Goal: Check status: Check status

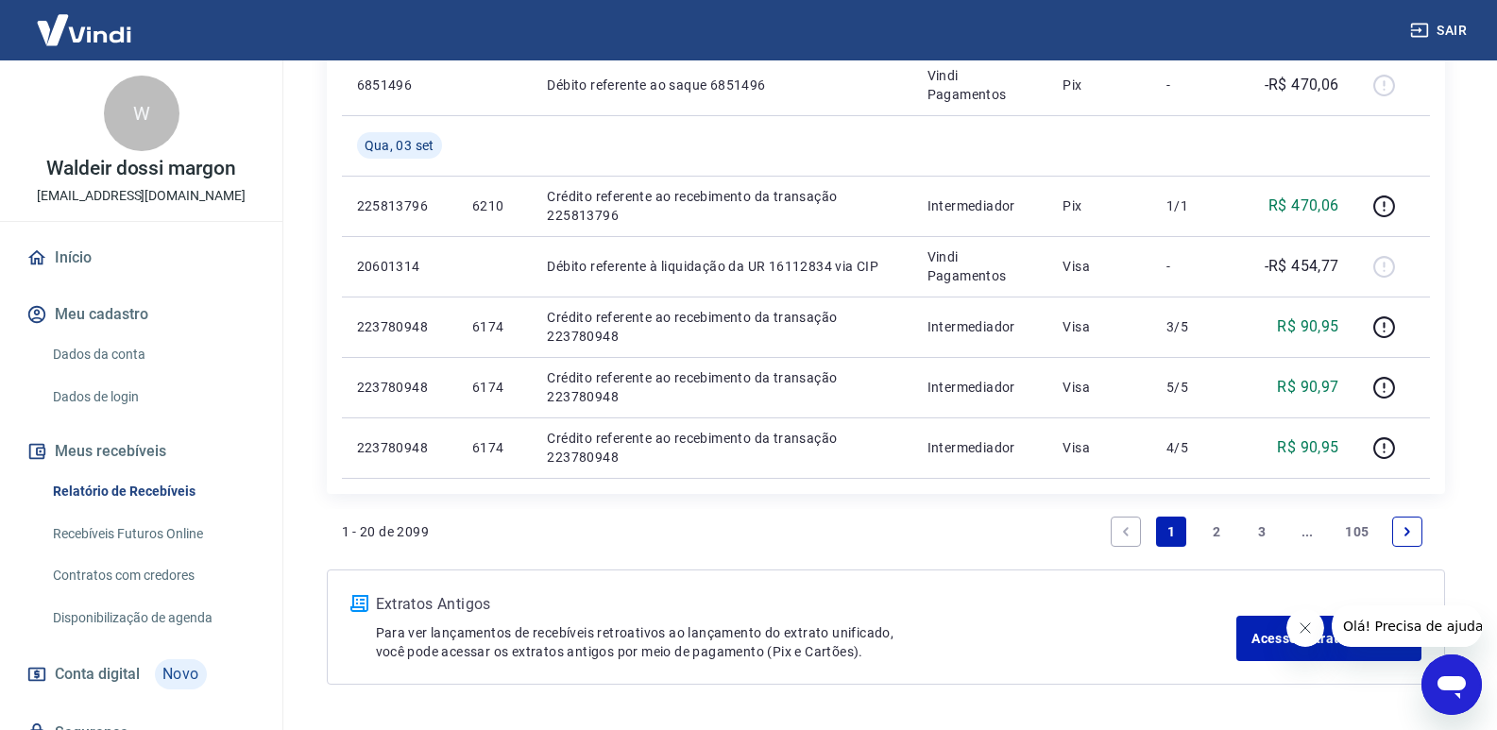
scroll to position [1539, 0]
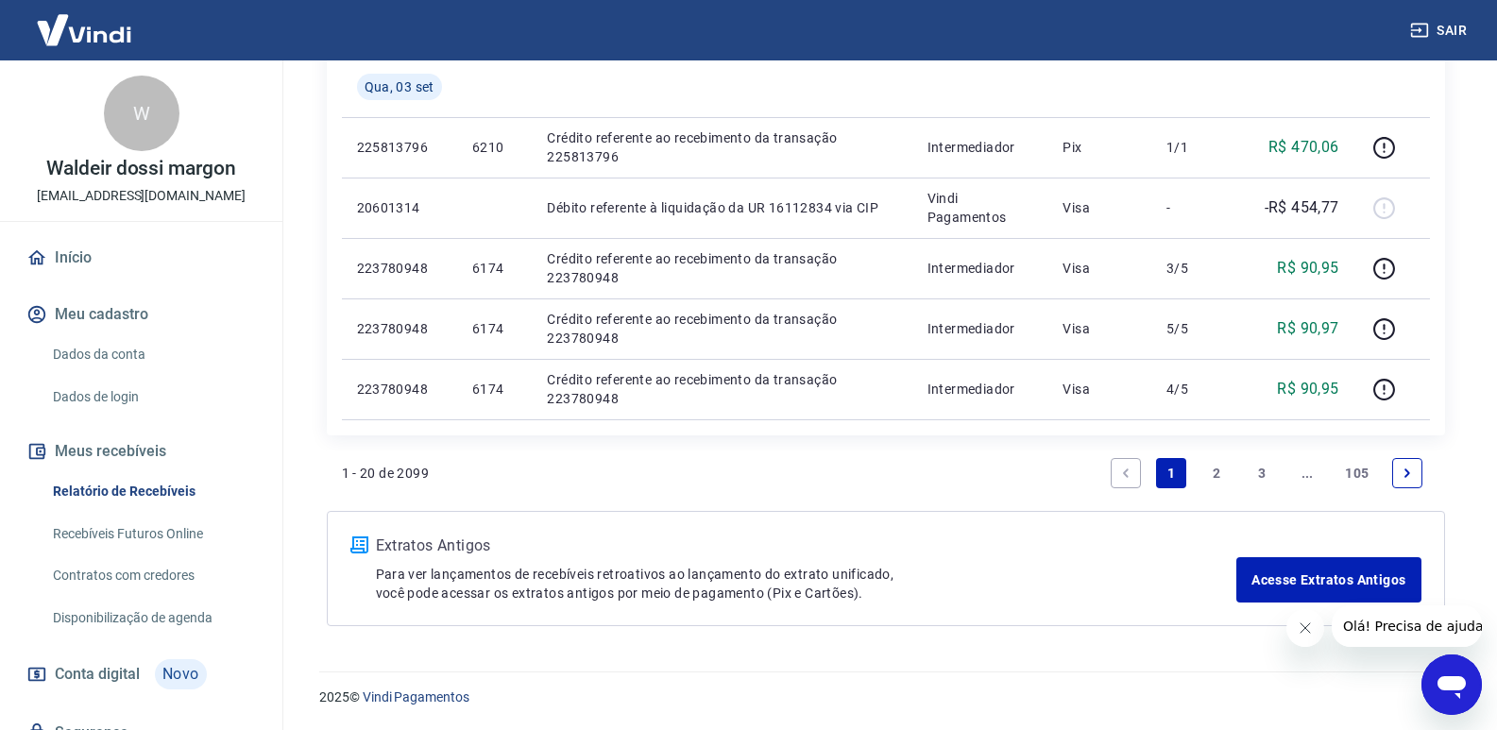
click at [1412, 465] on link "Next page" at bounding box center [1407, 473] width 30 height 30
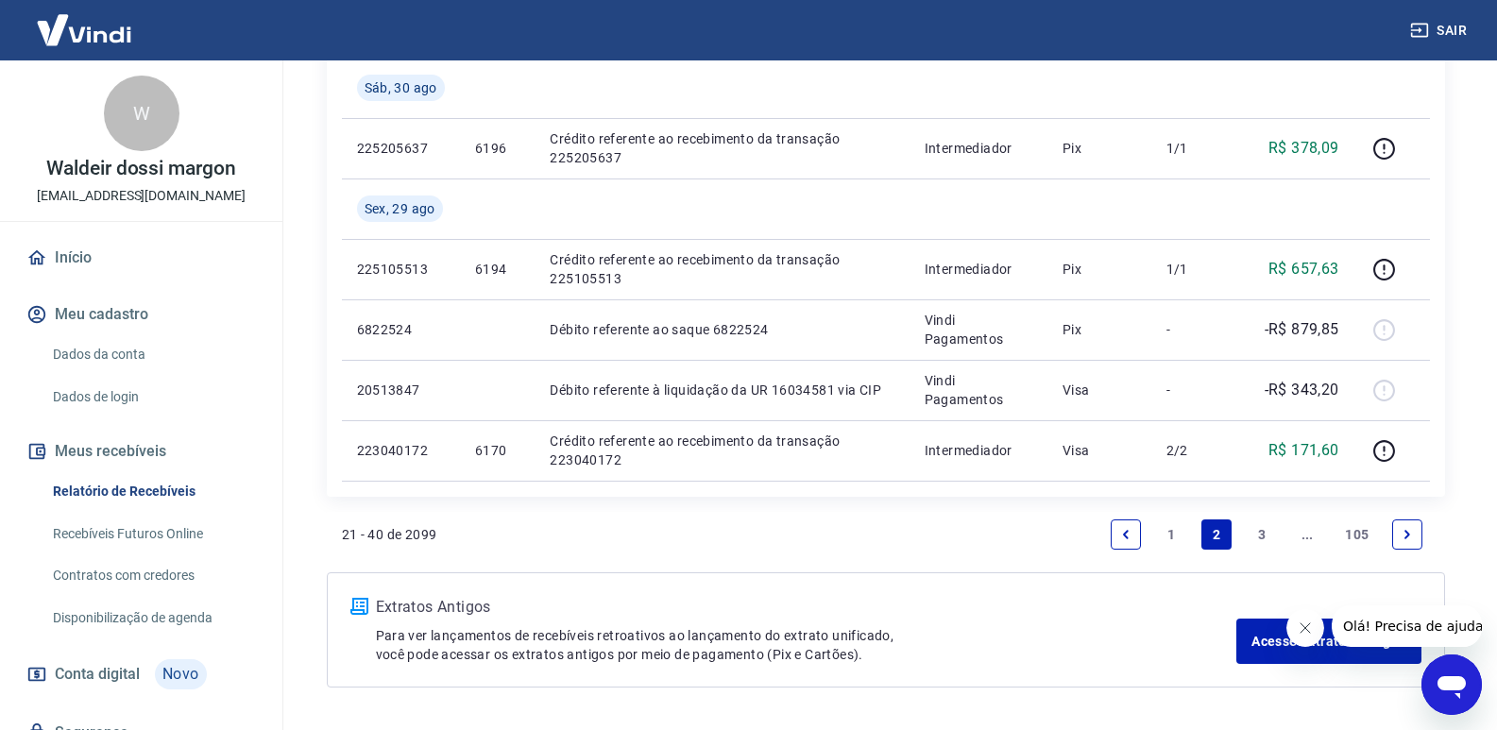
scroll to position [1478, 0]
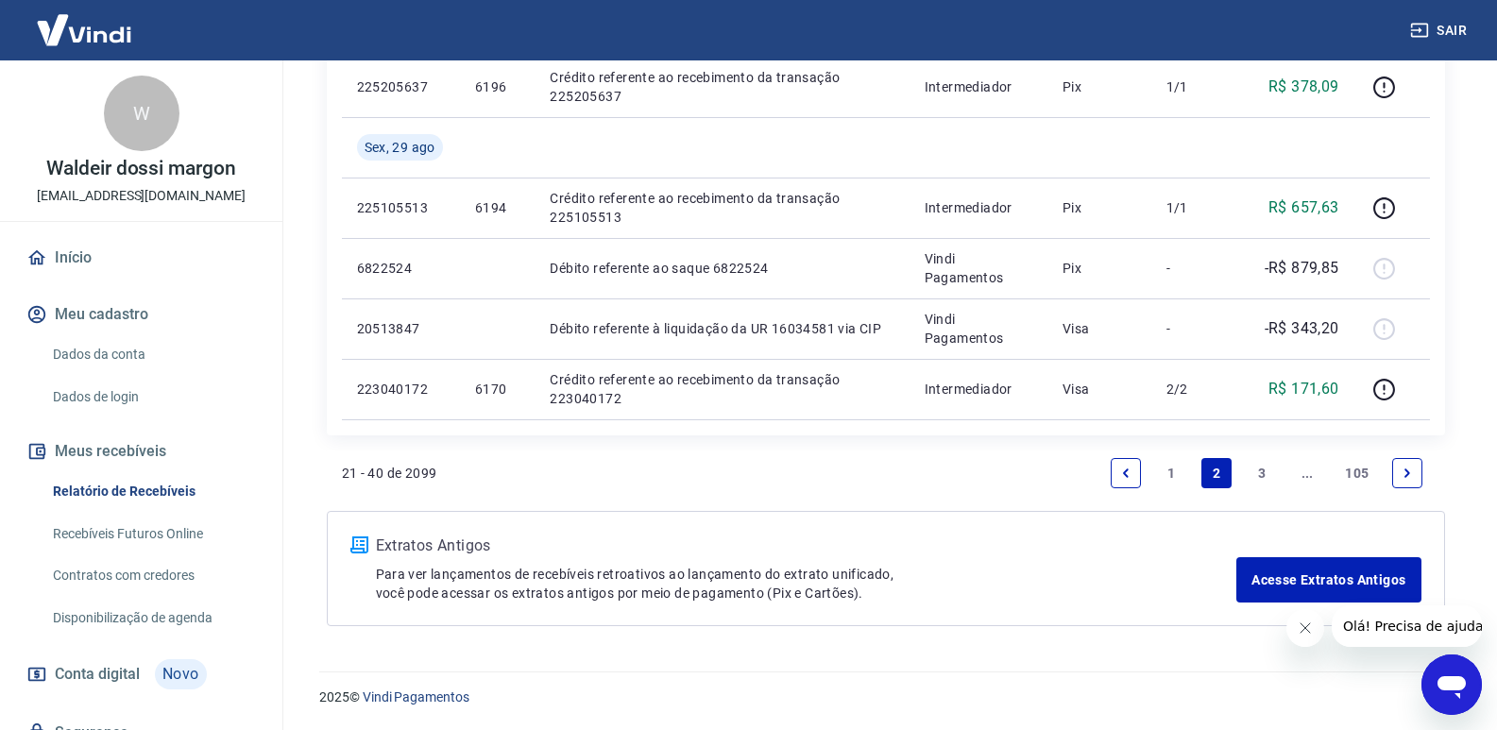
click at [1270, 477] on link "3" at bounding box center [1262, 473] width 30 height 30
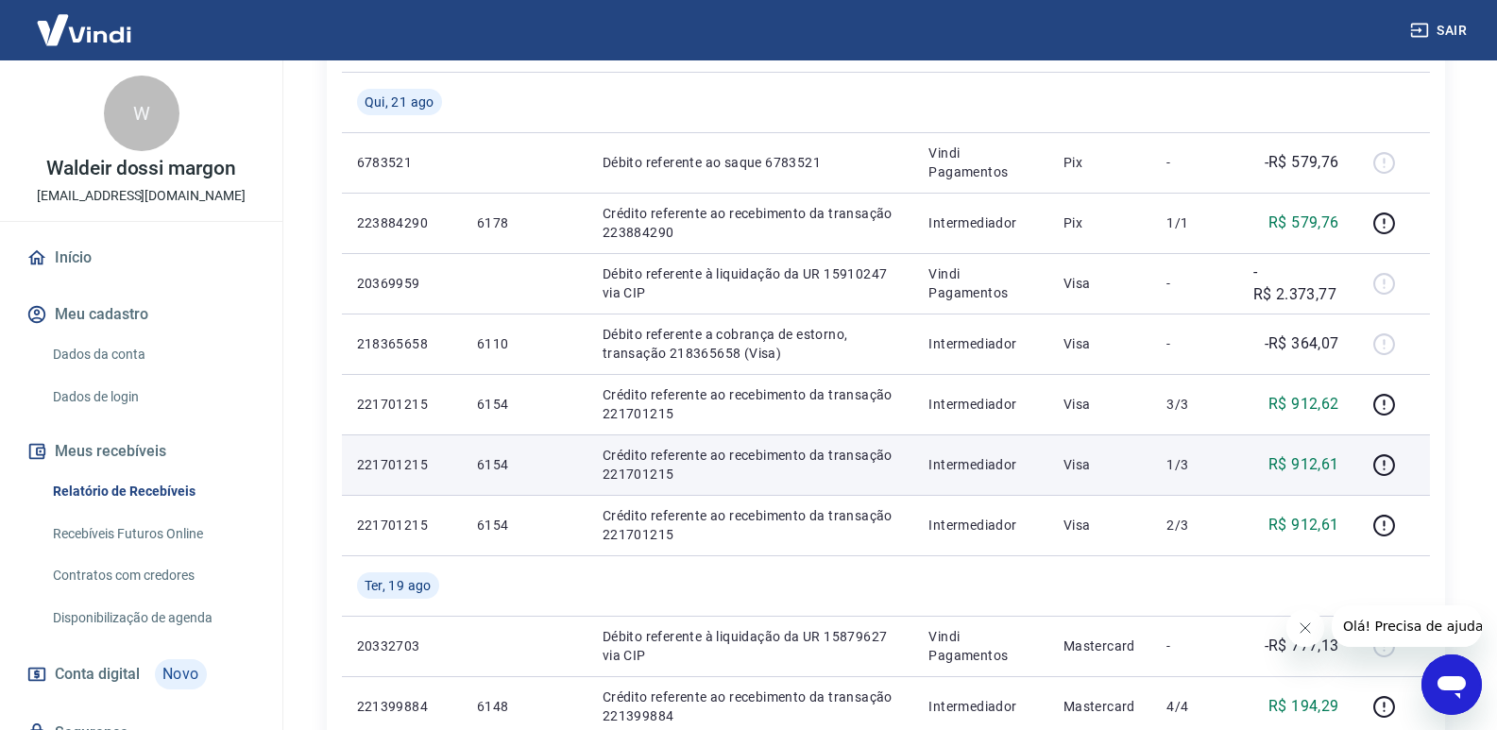
scroll to position [1255, 0]
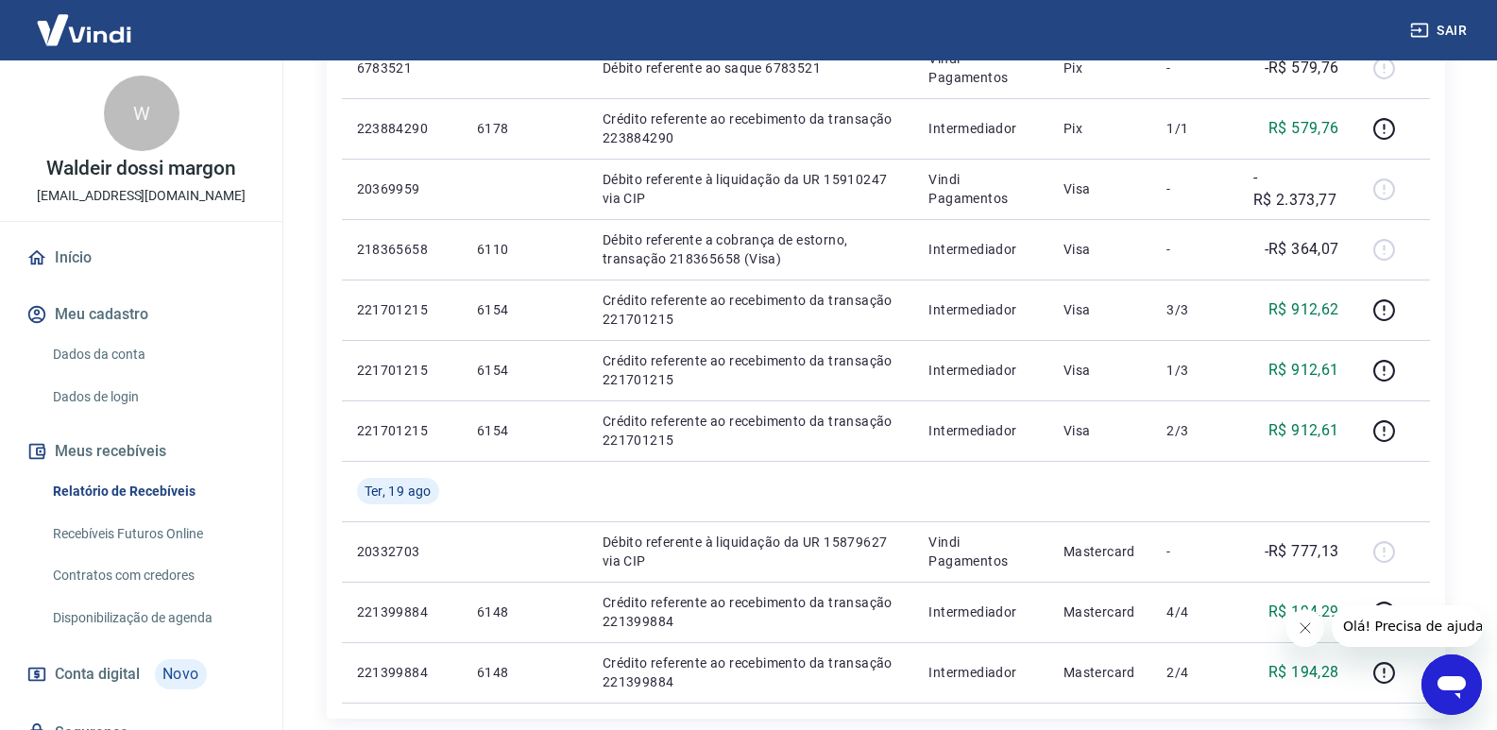
click at [104, 273] on link "Início" at bounding box center [141, 258] width 237 height 42
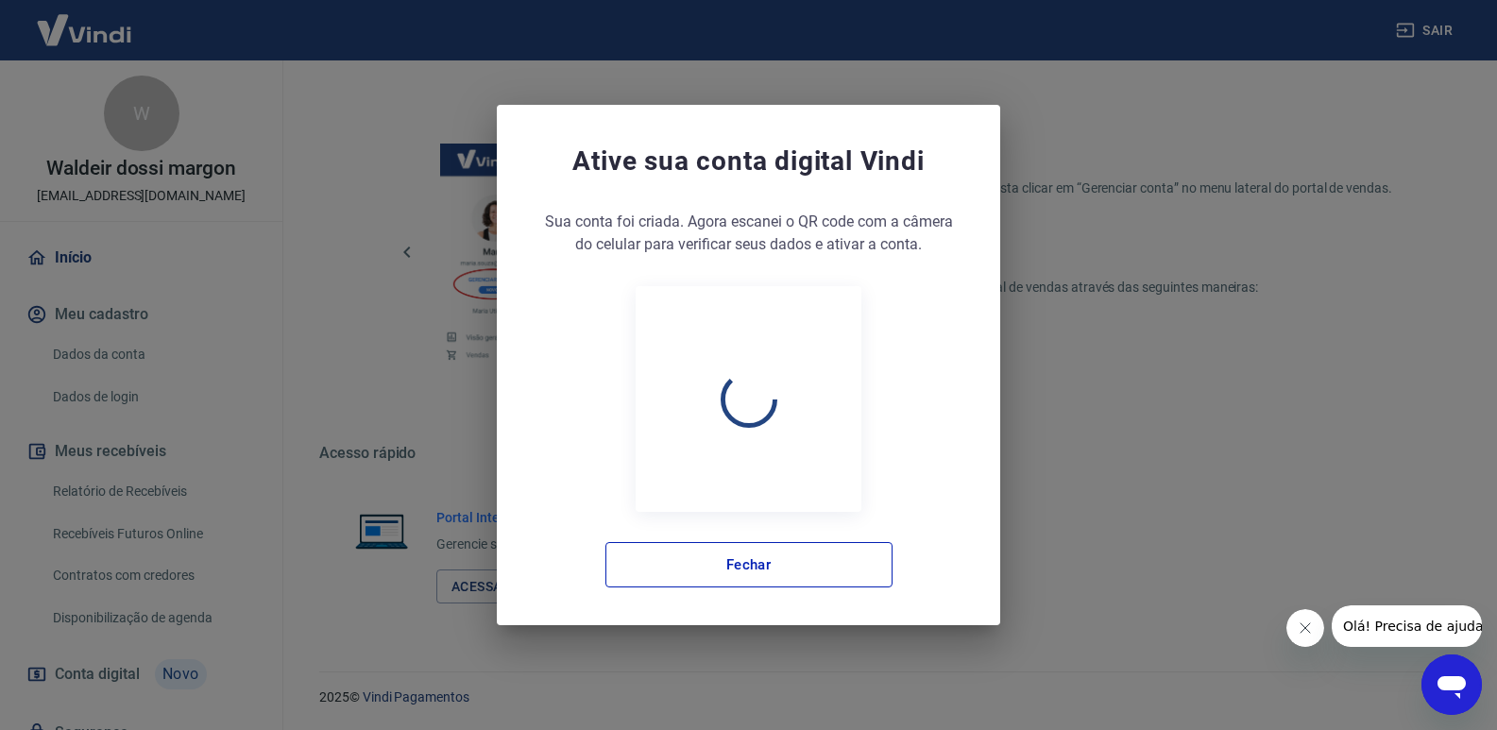
scroll to position [936, 0]
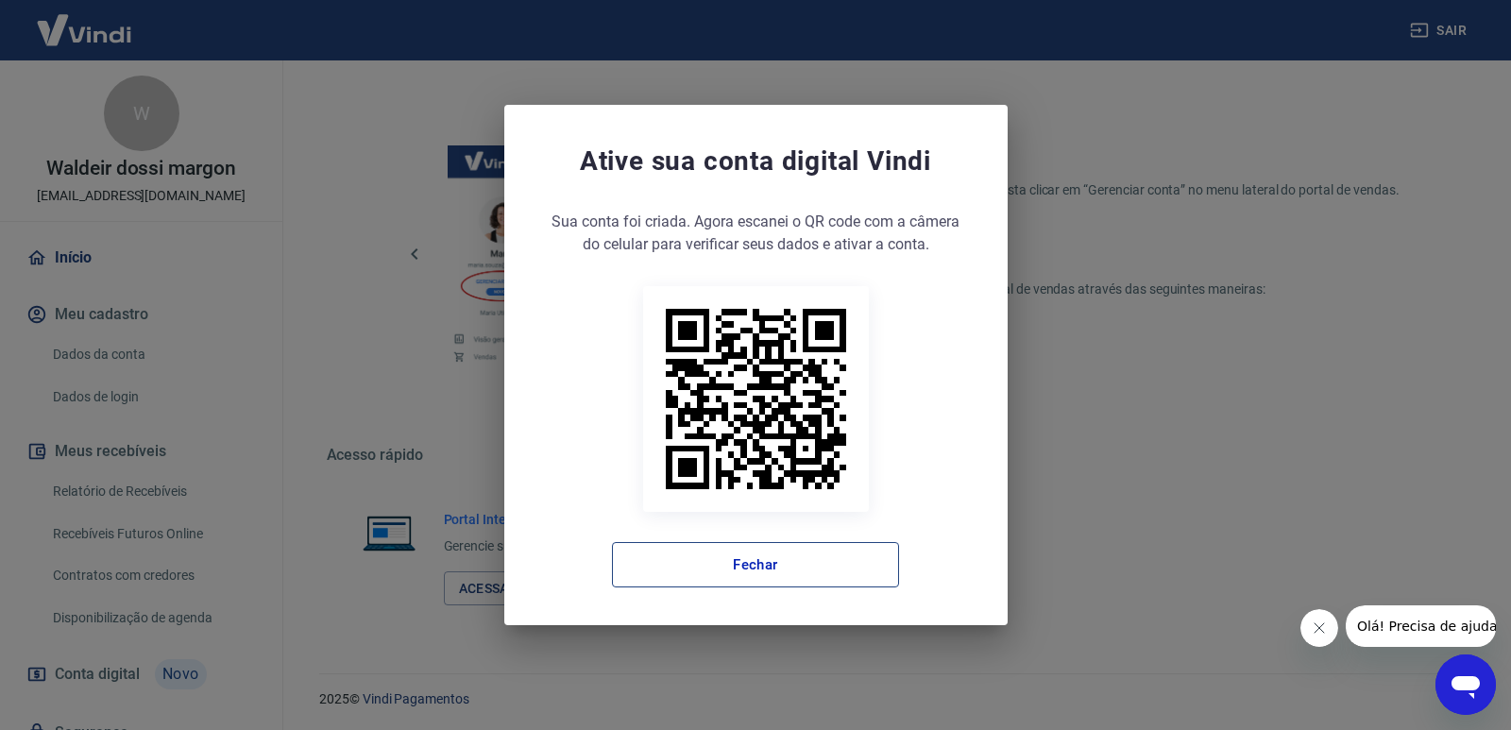
click at [750, 583] on button "Fechar" at bounding box center [755, 564] width 287 height 45
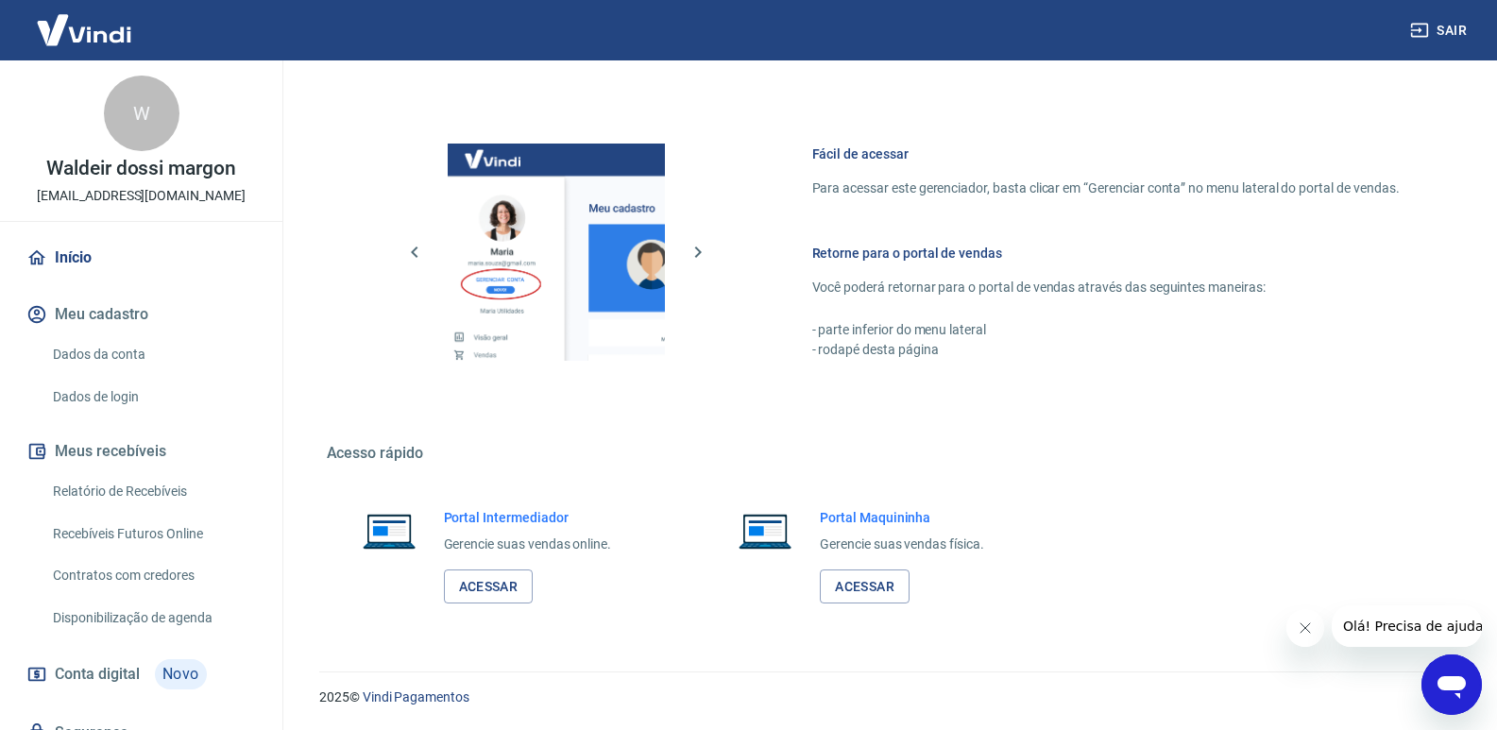
scroll to position [812, 0]
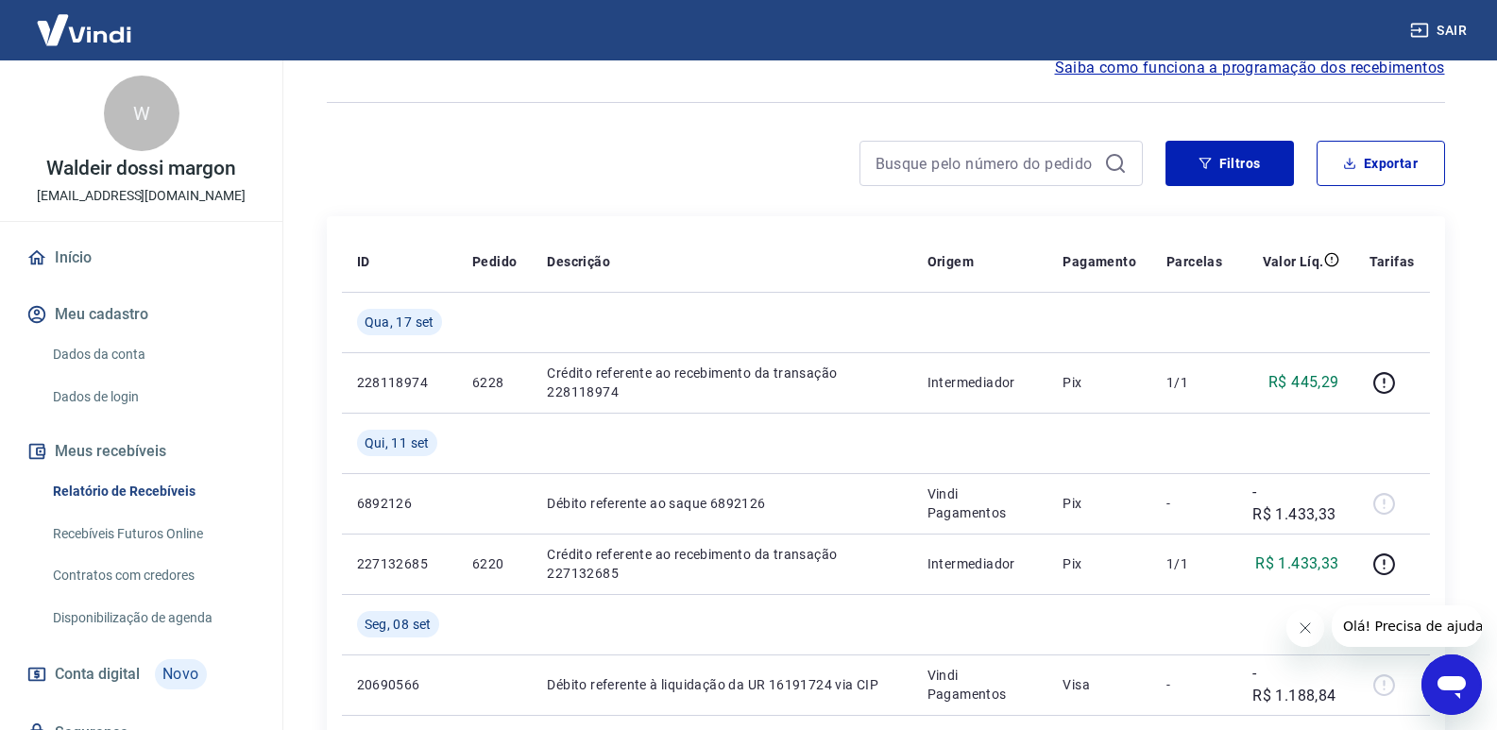
scroll to position [31, 0]
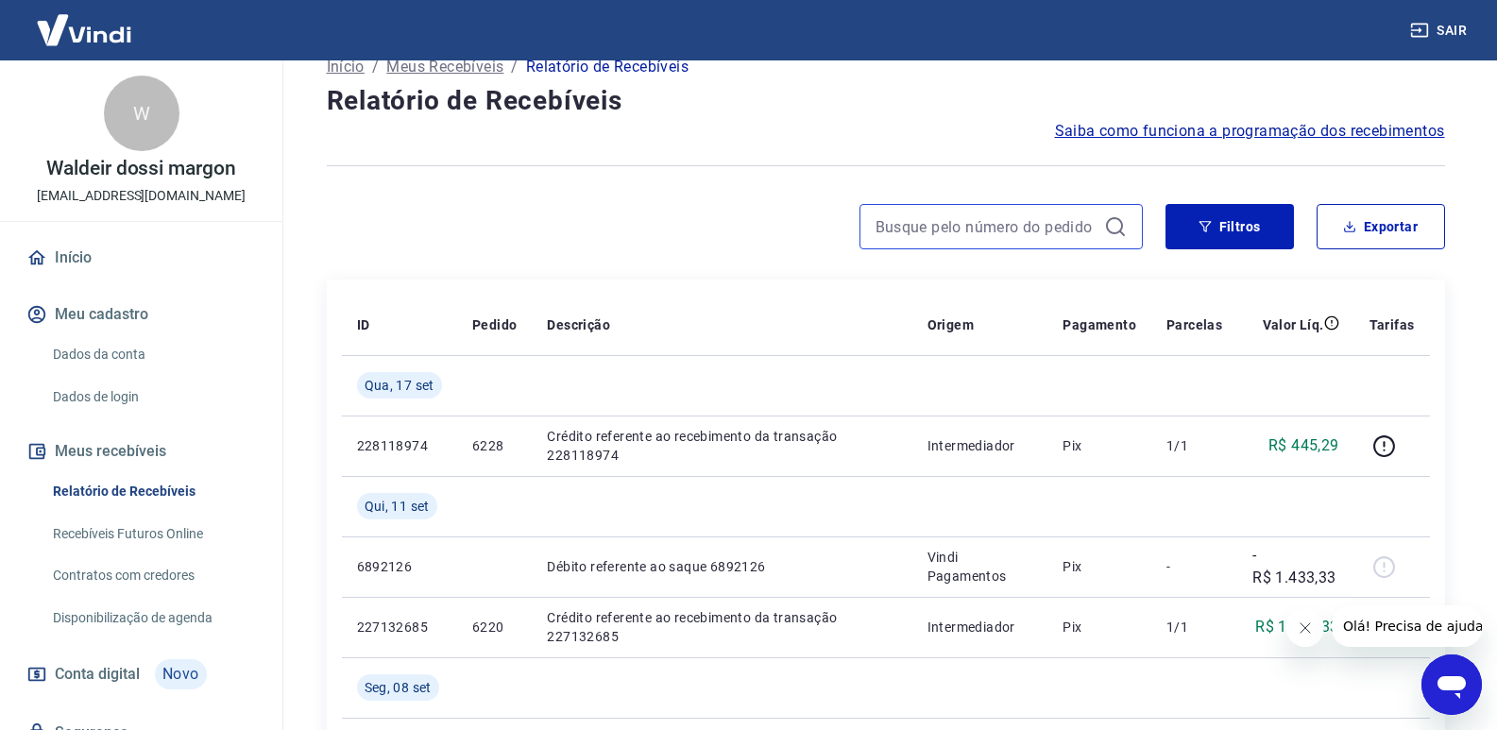
click at [964, 234] on input at bounding box center [986, 227] width 221 height 28
paste input "8979"
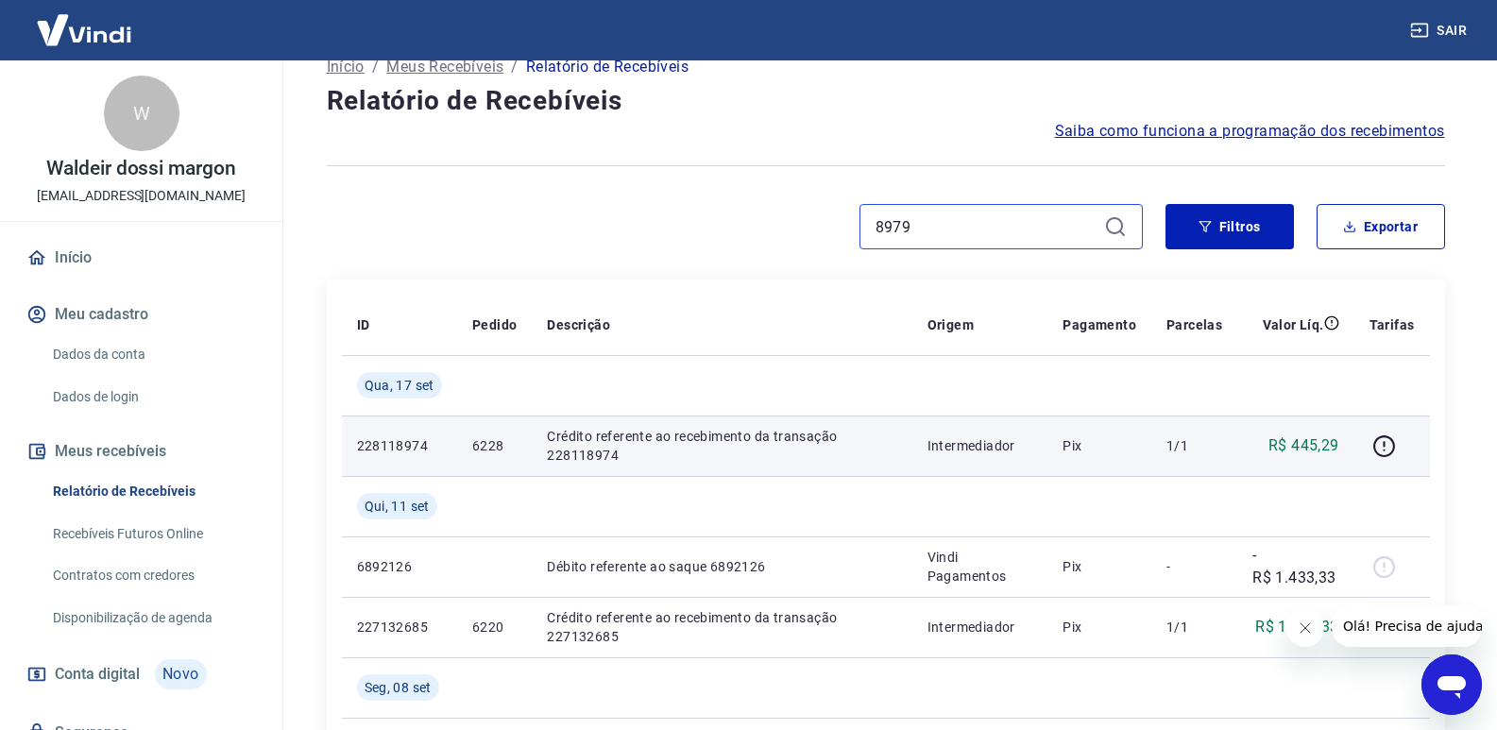
type input "8979"
